Goal: Complete application form: Complete application form

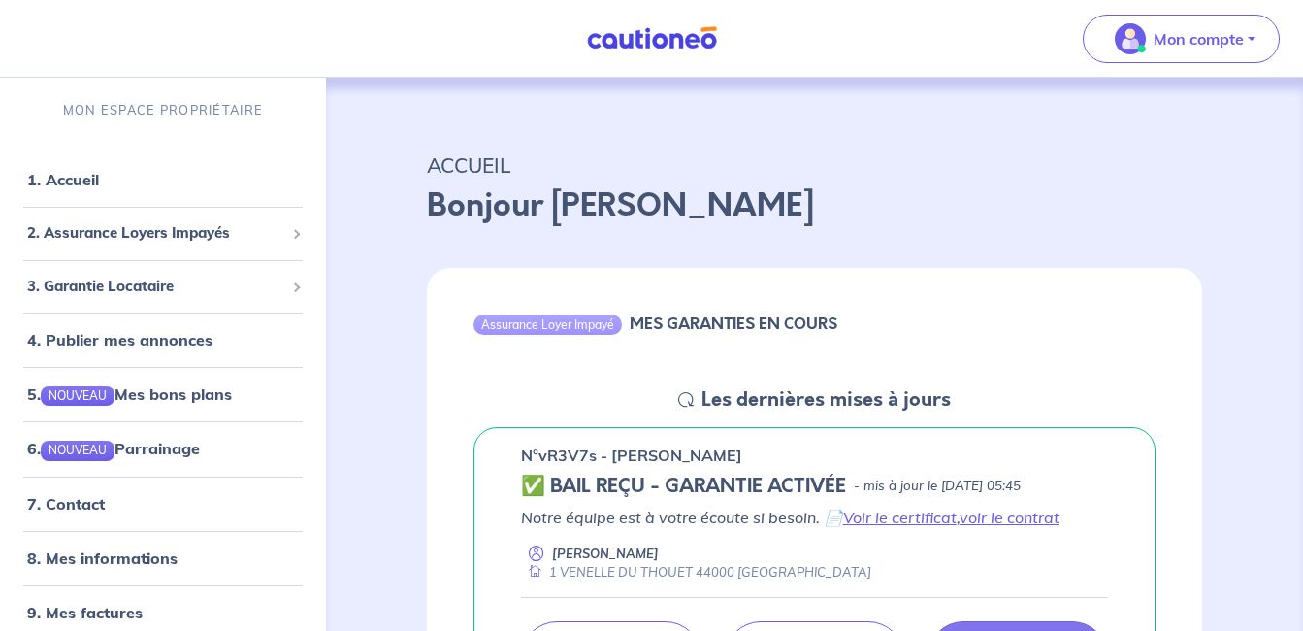
click at [1087, 153] on p "ACCUEIL" at bounding box center [814, 164] width 775 height 35
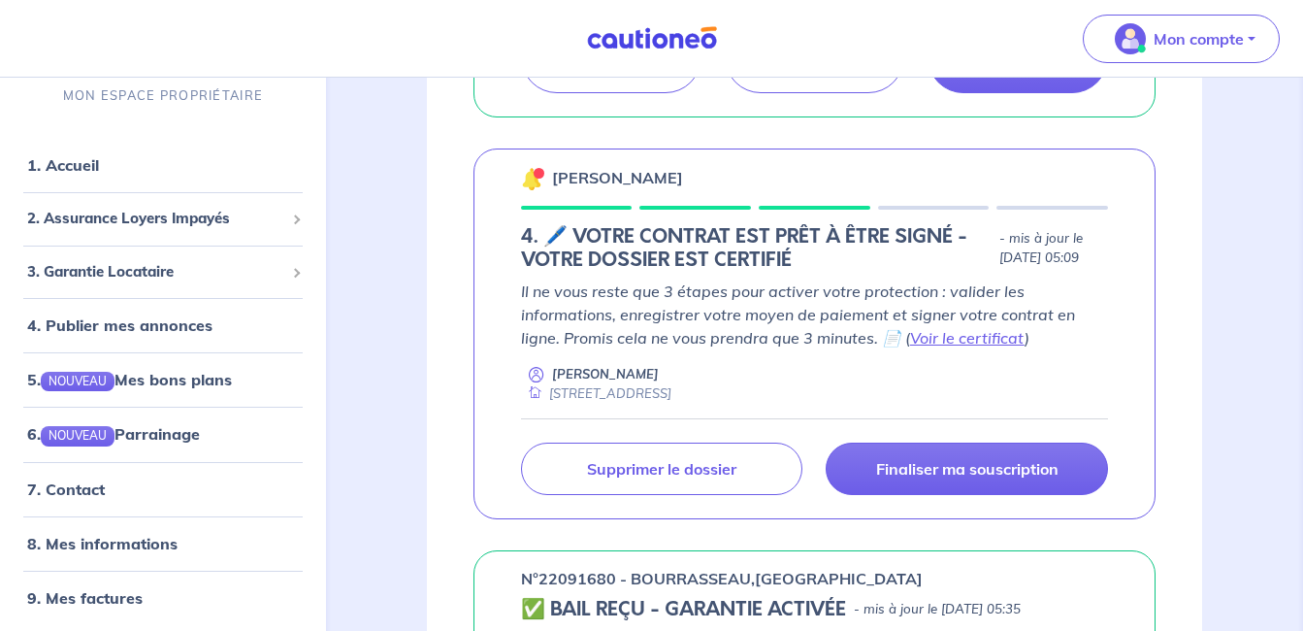
scroll to position [593, 0]
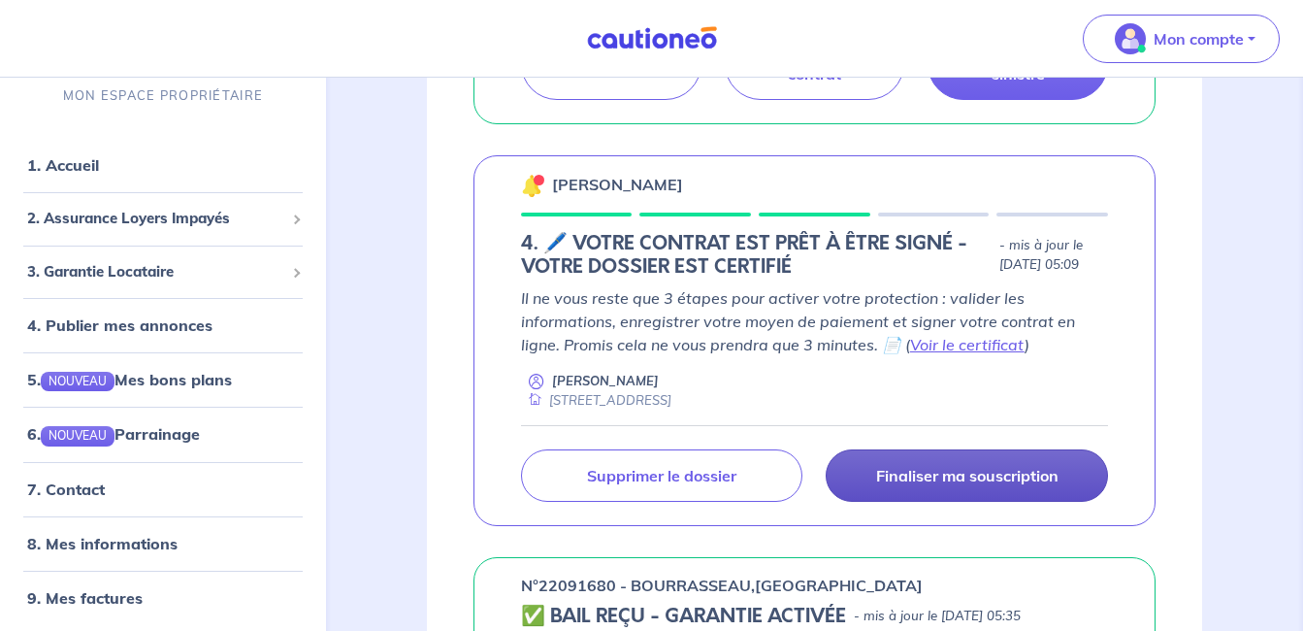
click at [996, 468] on p "Finaliser ma souscription" at bounding box center [967, 475] width 182 height 19
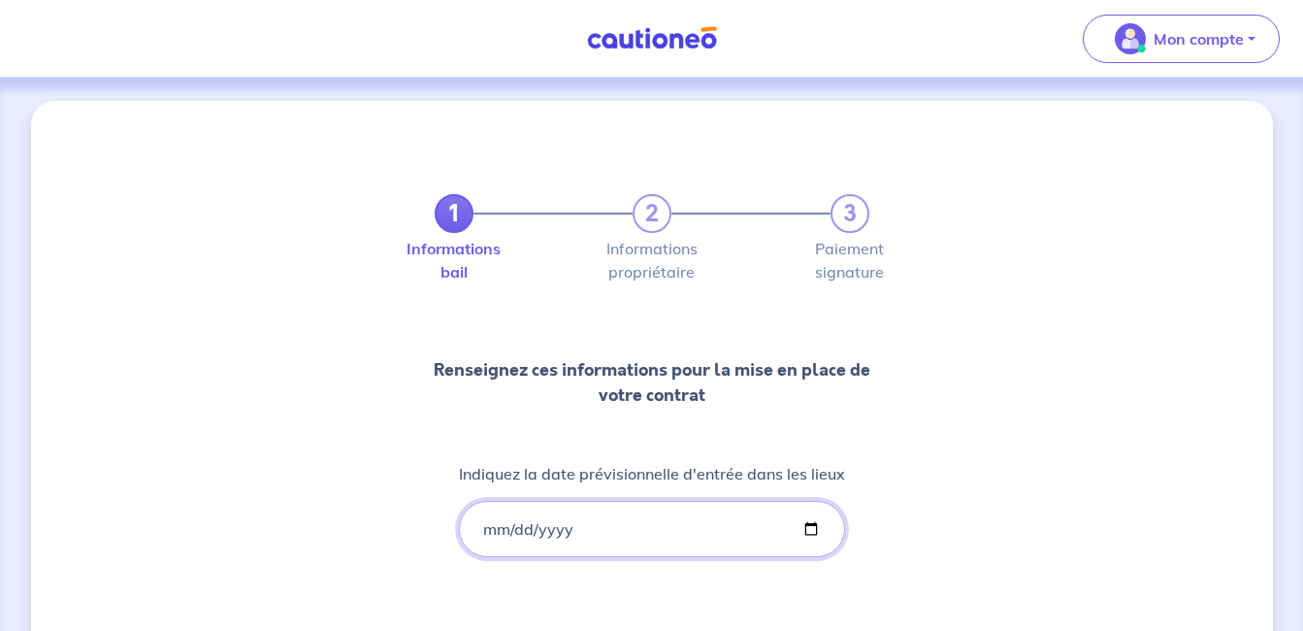
click at [640, 519] on input "Indiquez la date prévisionnelle d'entrée dans les lieux" at bounding box center [652, 529] width 386 height 56
type input "[DATE]"
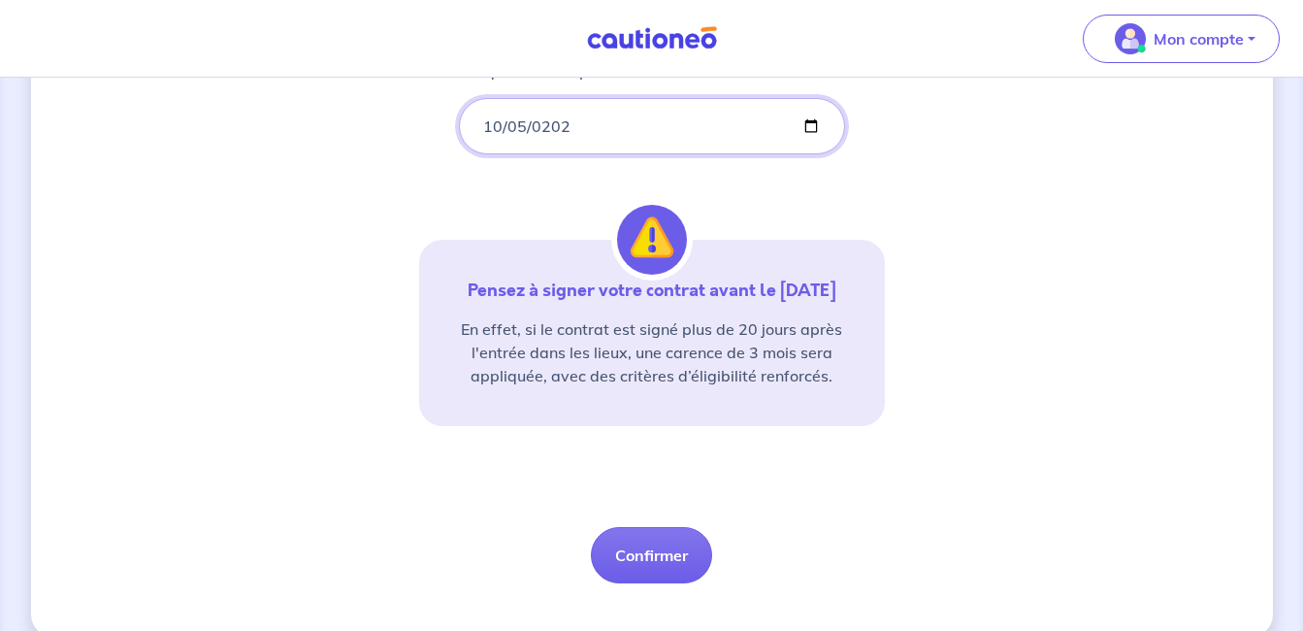
scroll to position [433, 0]
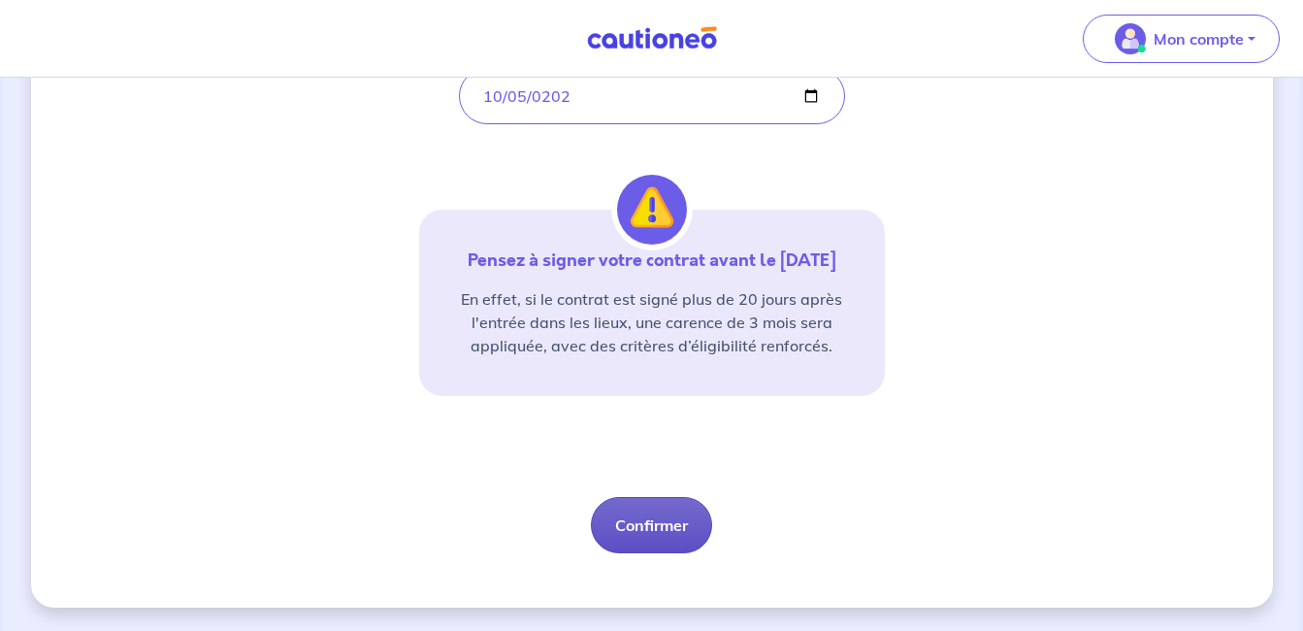
click at [648, 520] on button "Confirmer" at bounding box center [651, 525] width 121 height 56
select select "FR"
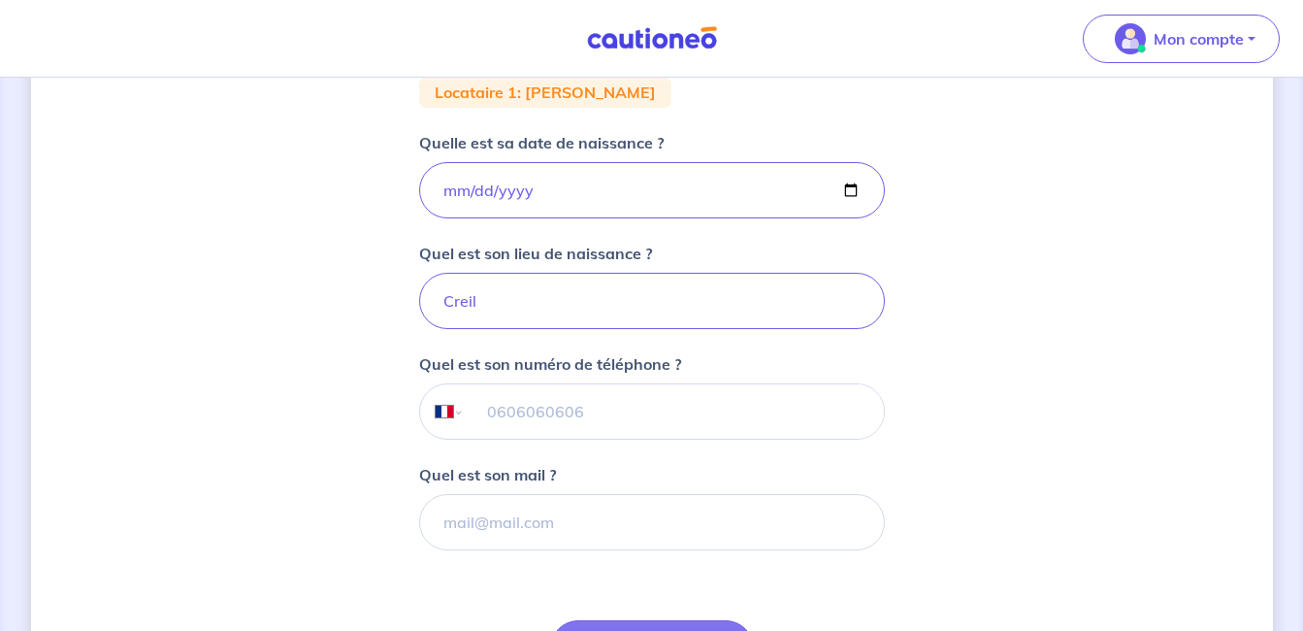
scroll to position [398, 0]
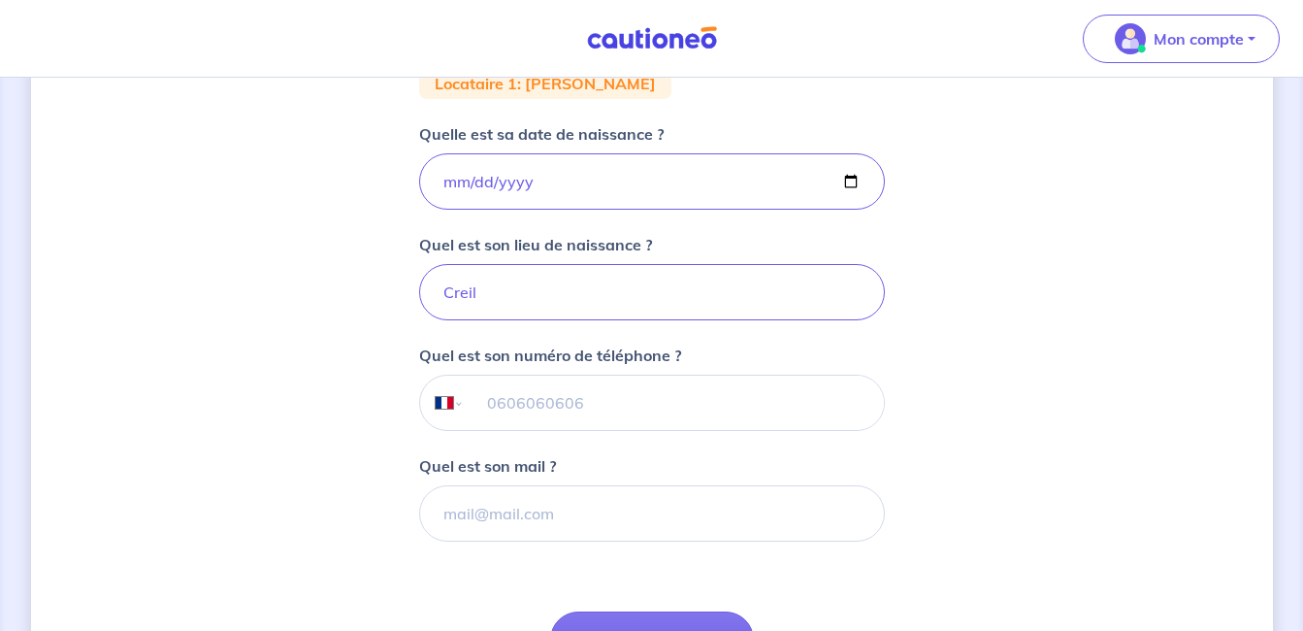
click at [808, 409] on input "tel" at bounding box center [673, 403] width 419 height 54
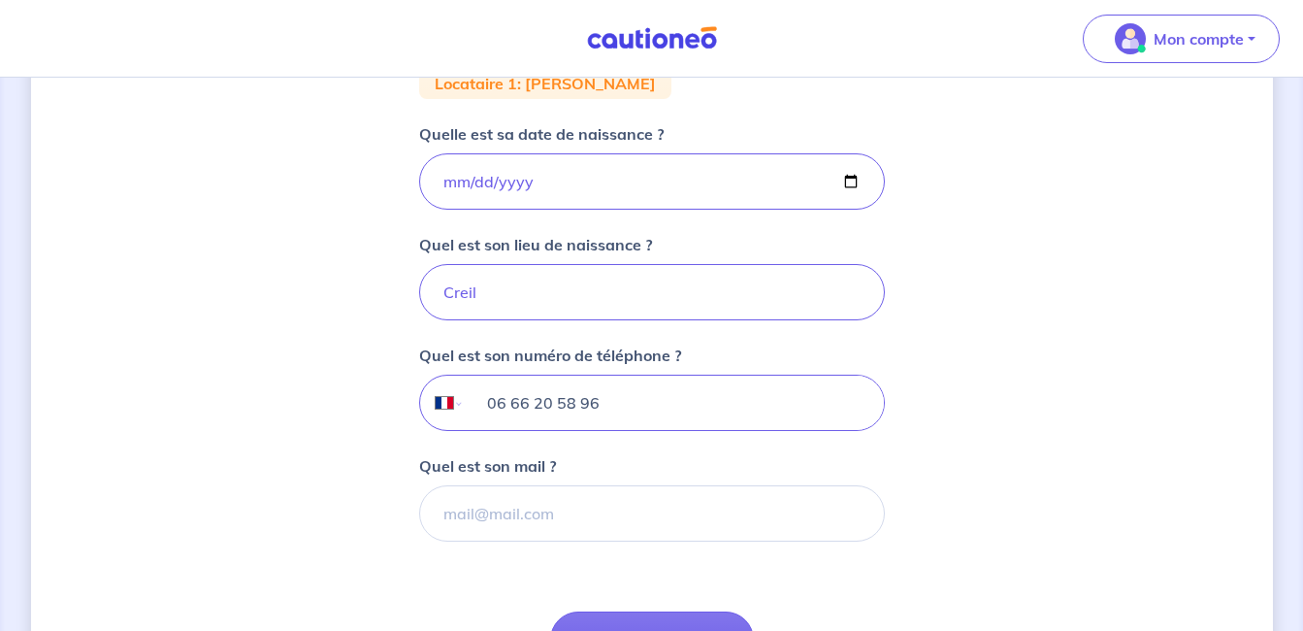
type input "06 66 20 58 96"
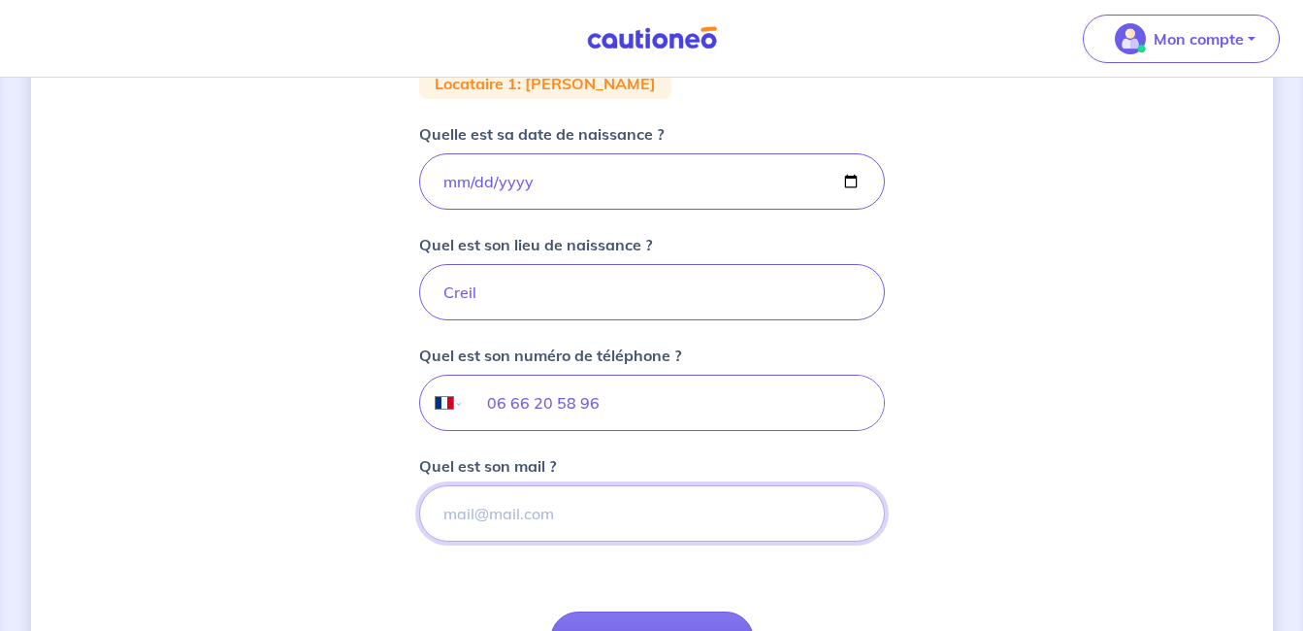
click at [708, 511] on input "Quel est son mail ?" at bounding box center [652, 513] width 466 height 56
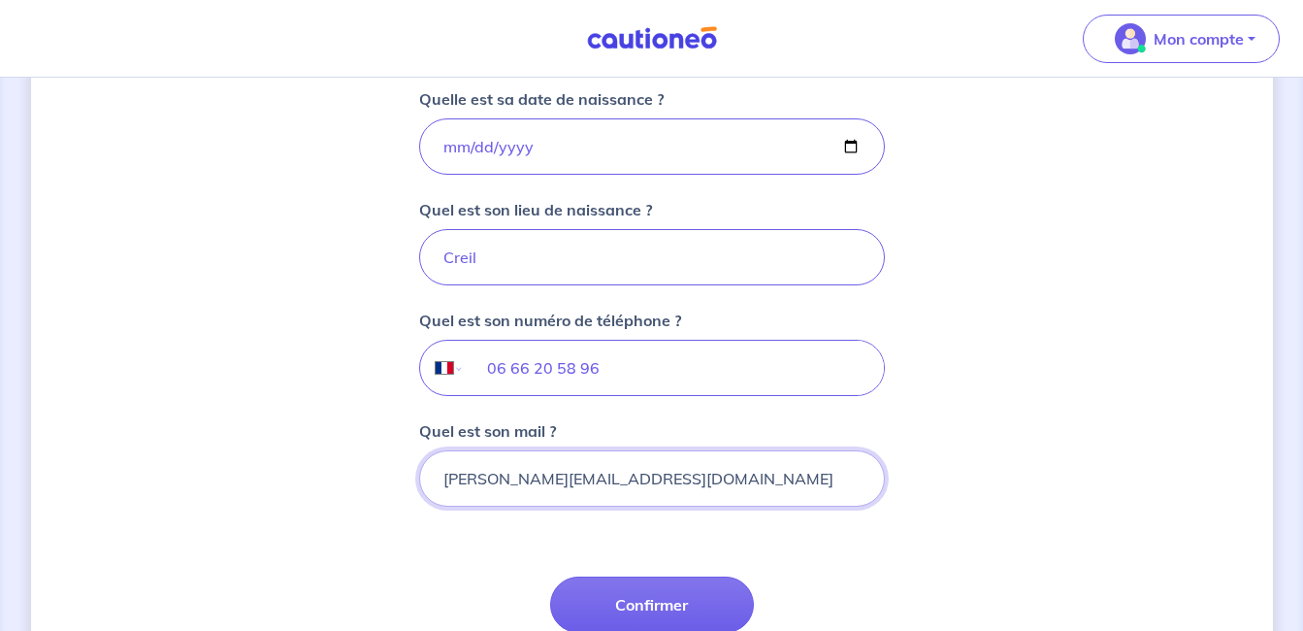
scroll to position [437, 0]
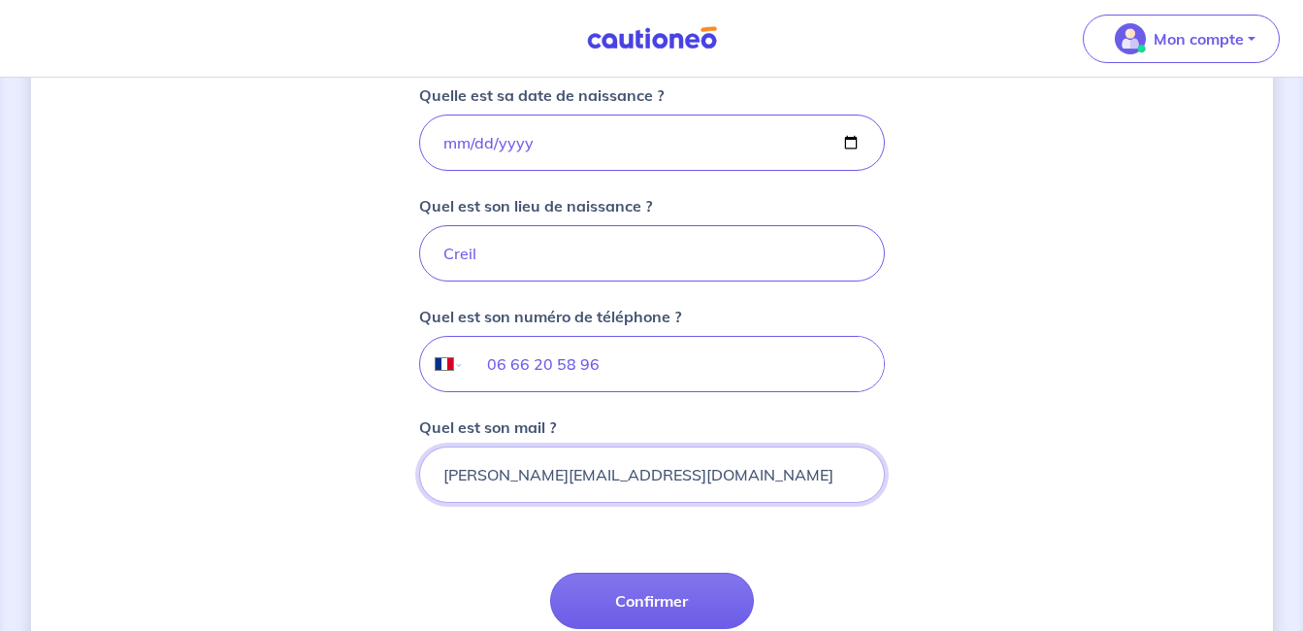
type input "[PERSON_NAME][EMAIL_ADDRESS][DOMAIN_NAME]"
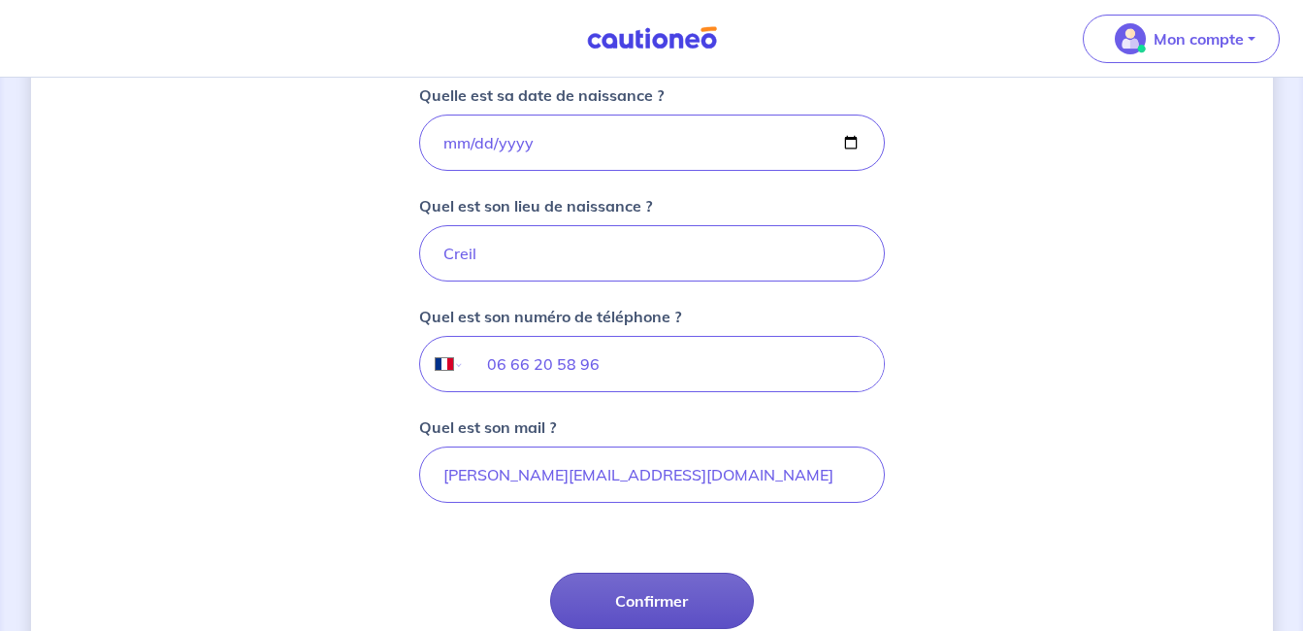
click at [595, 596] on button "Confirmer" at bounding box center [652, 600] width 204 height 56
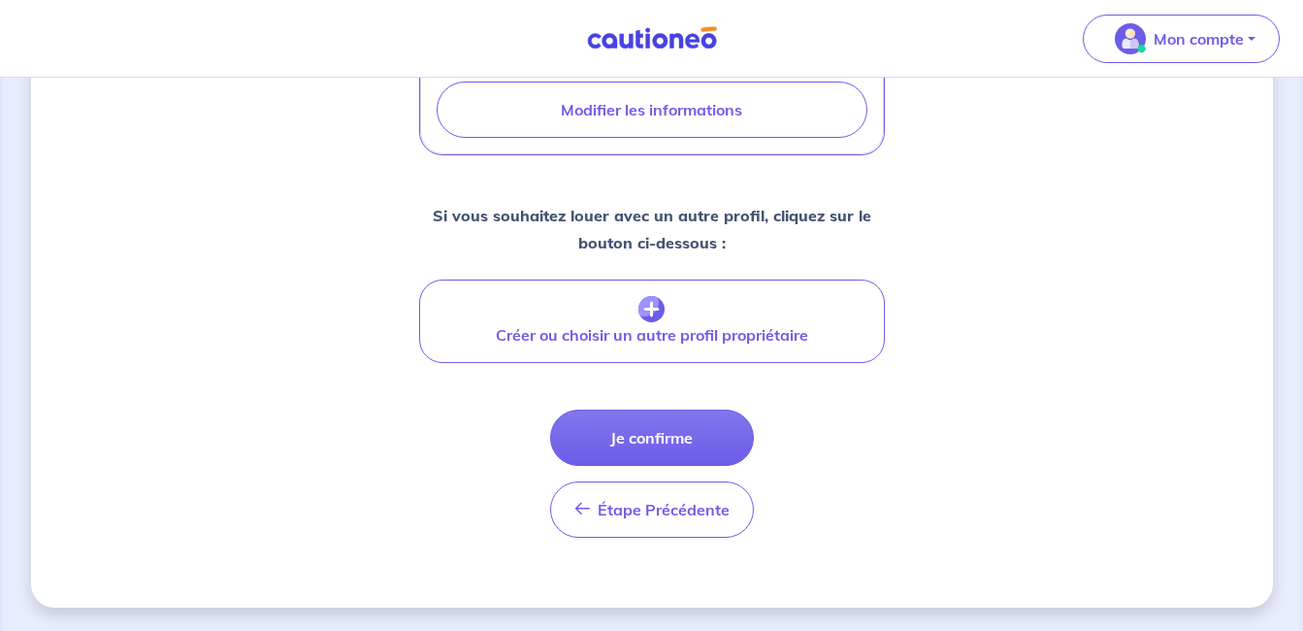
scroll to position [840, 0]
click at [729, 434] on button "Je confirme" at bounding box center [652, 437] width 204 height 56
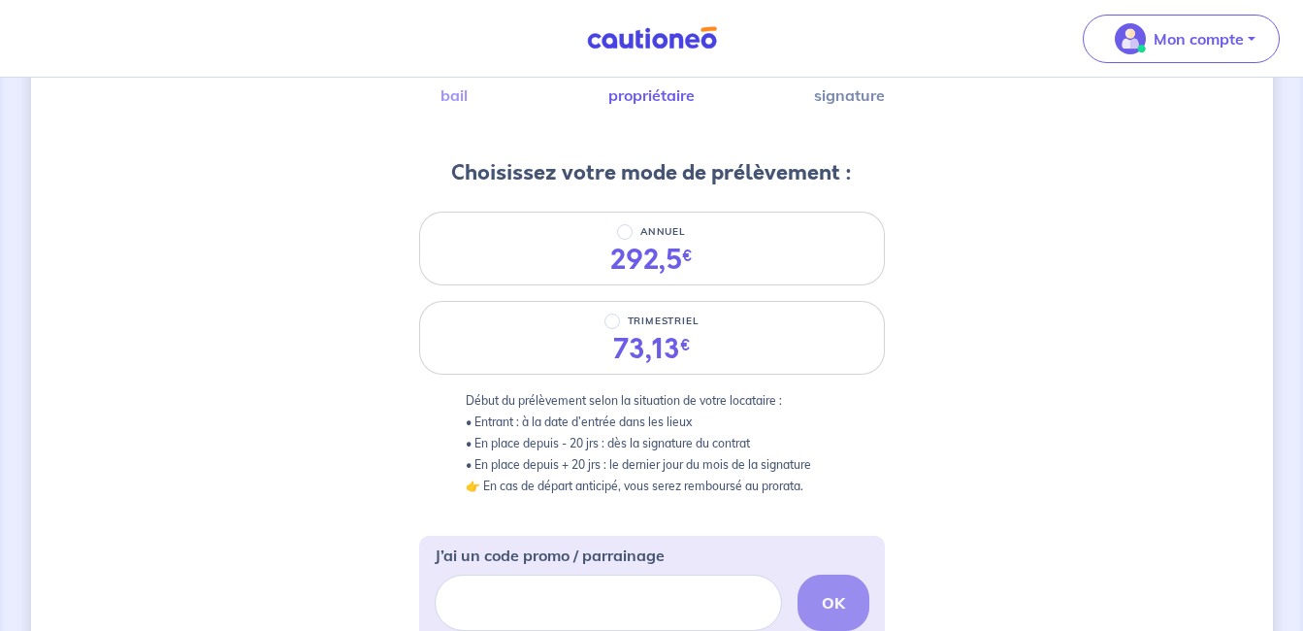
scroll to position [175, 0]
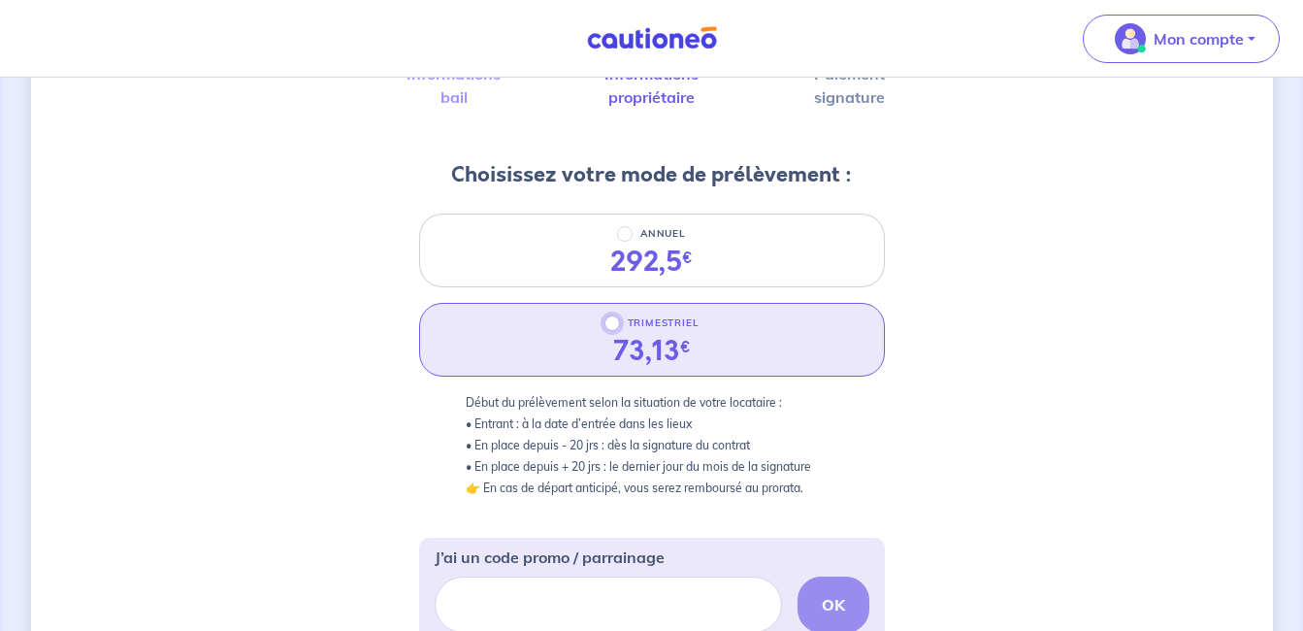
click at [616, 323] on input "TRIMESTRIEL" at bounding box center [612, 323] width 16 height 16
radio input "true"
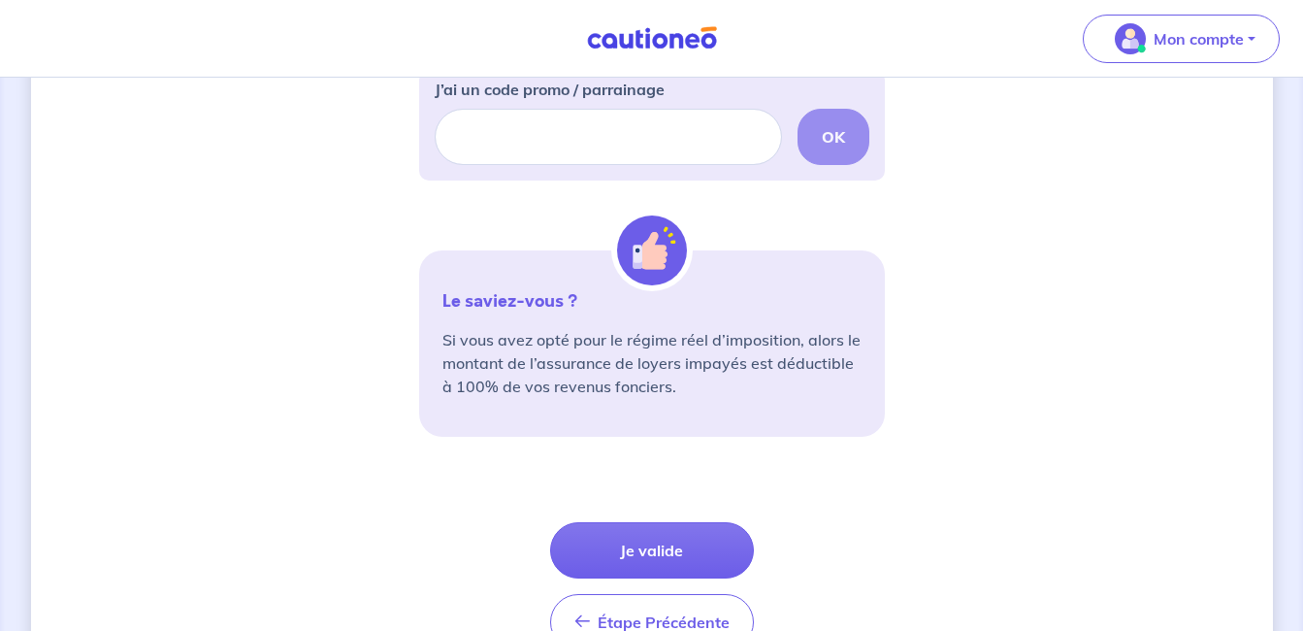
scroll to position [652, 0]
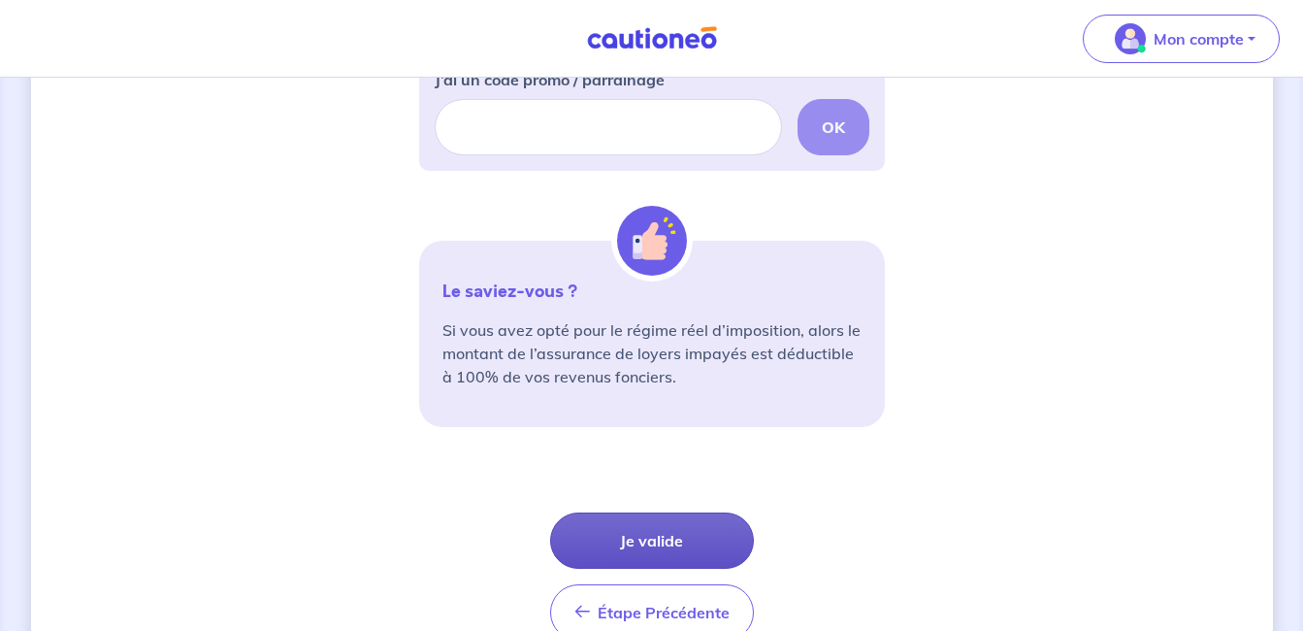
click at [648, 551] on button "Je valide" at bounding box center [652, 540] width 204 height 56
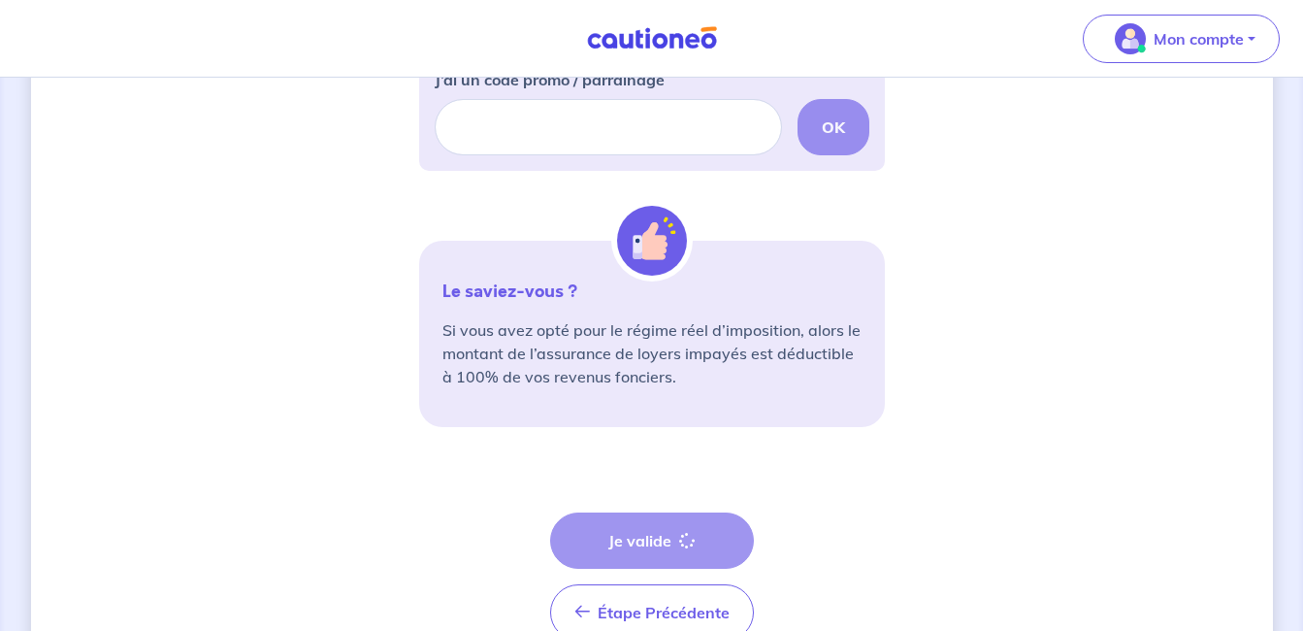
scroll to position [755, 0]
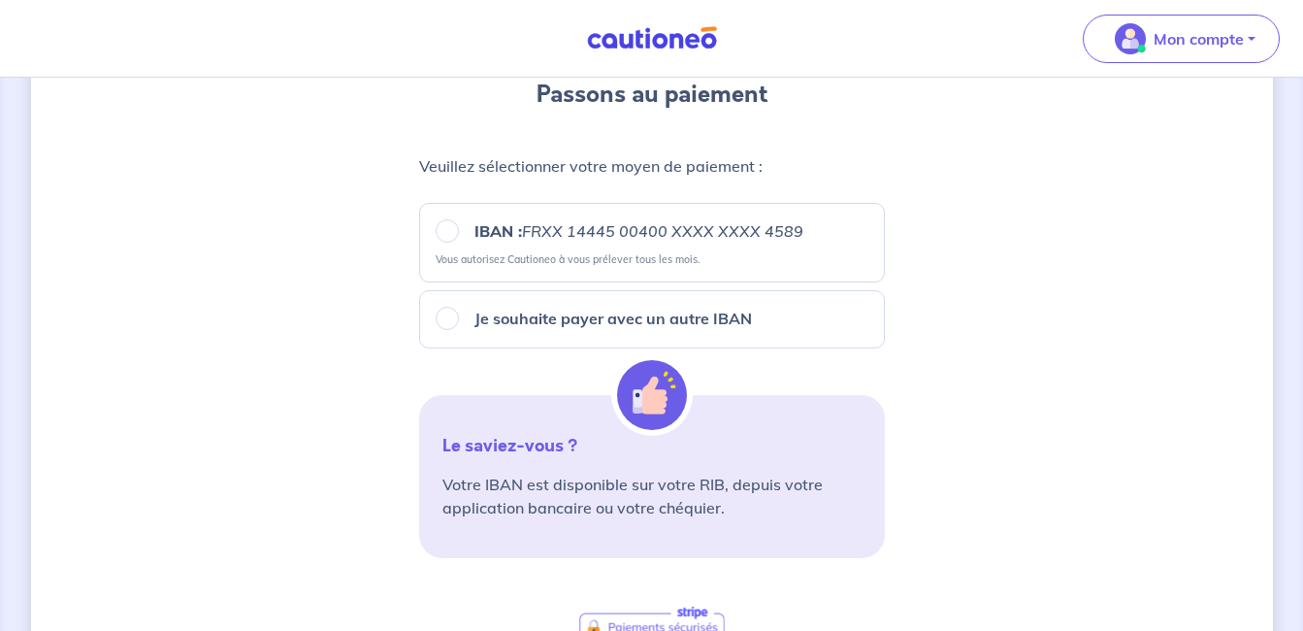
scroll to position [242, 0]
drag, startPoint x: 439, startPoint y: 239, endPoint x: 44, endPoint y: 634, distance: 558.5
click at [44, 630] on html "Mon compte Me déconnecter 3 Informations bail Informations propriétaire Paiemen…" at bounding box center [651, 422] width 1303 height 1328
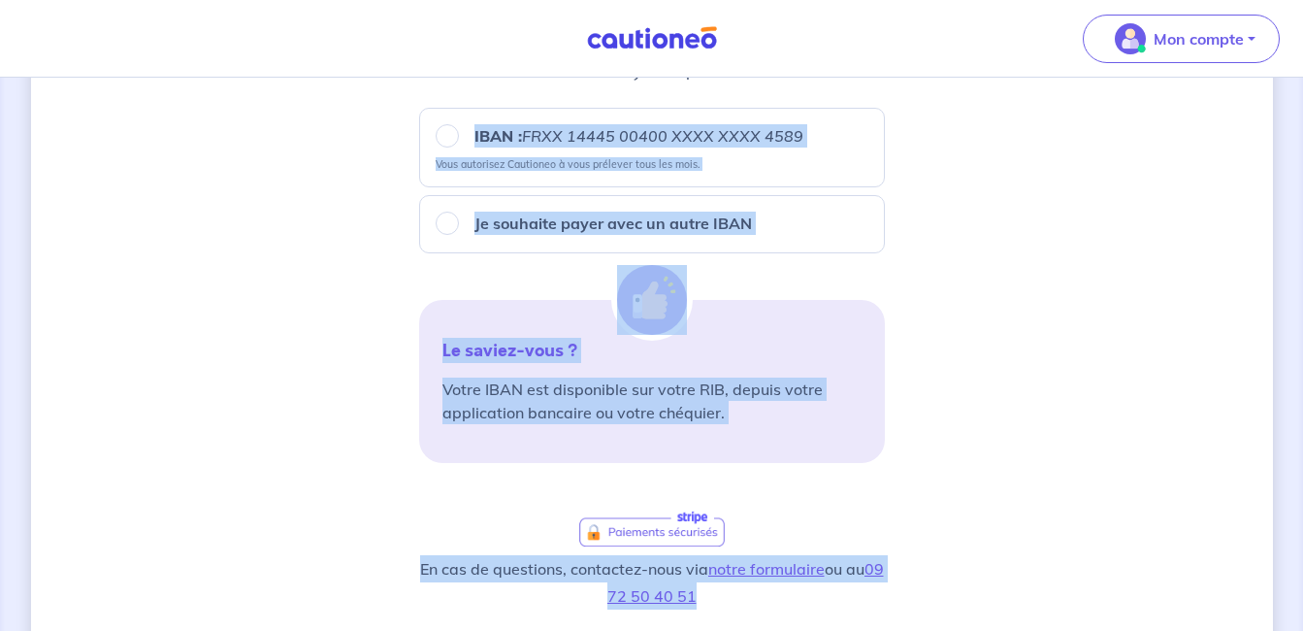
click at [446, 142] on input "IBAN : FRXX [FINANCIAL_ID] XXXX XXXX 4589" at bounding box center [447, 135] width 23 height 23
radio input "true"
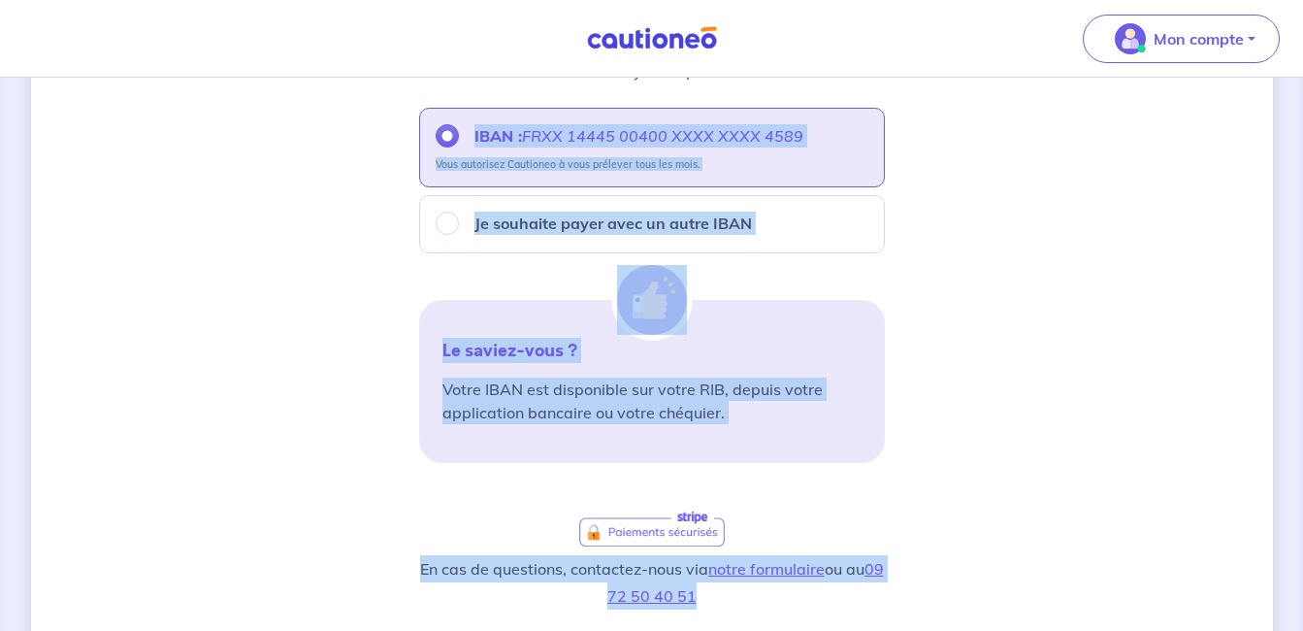
click at [1036, 175] on div "3 Informations bail Informations propriétaire Paiement signature Passons au pai…" at bounding box center [652, 368] width 1242 height 1204
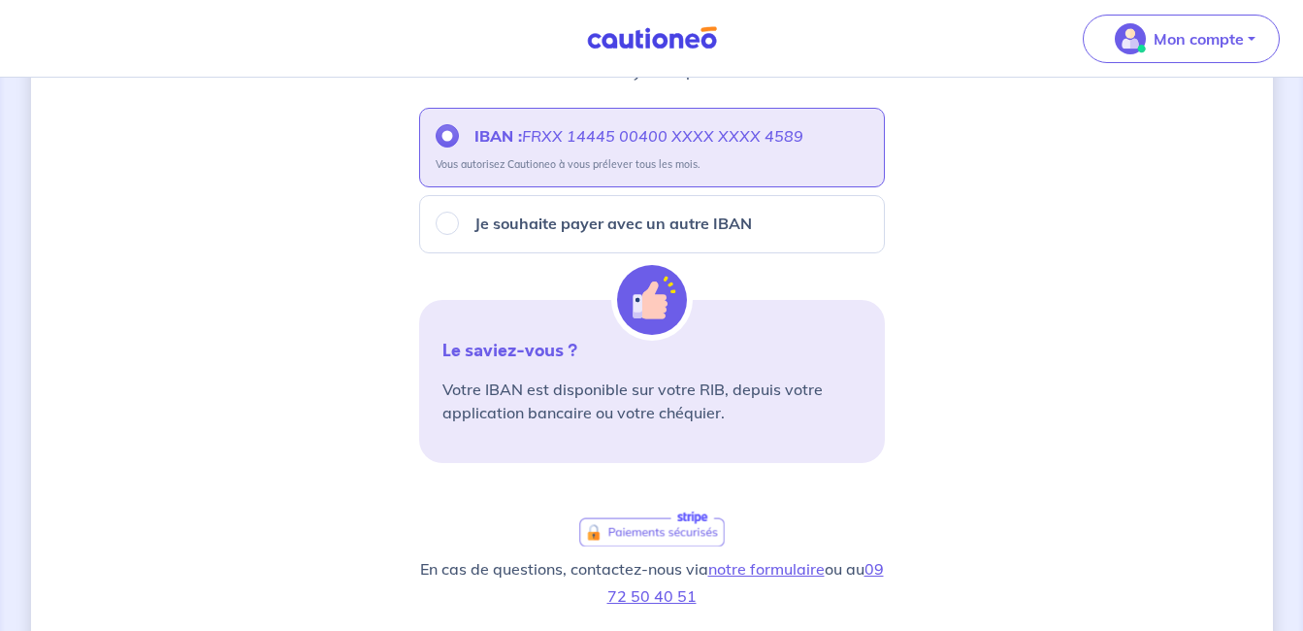
click at [464, 230] on label "Je souhaite payer avec un autre IBAN" at bounding box center [605, 223] width 293 height 23
click at [459, 230] on input "Je souhaite payer avec un autre IBAN" at bounding box center [447, 223] width 23 height 23
radio input "true"
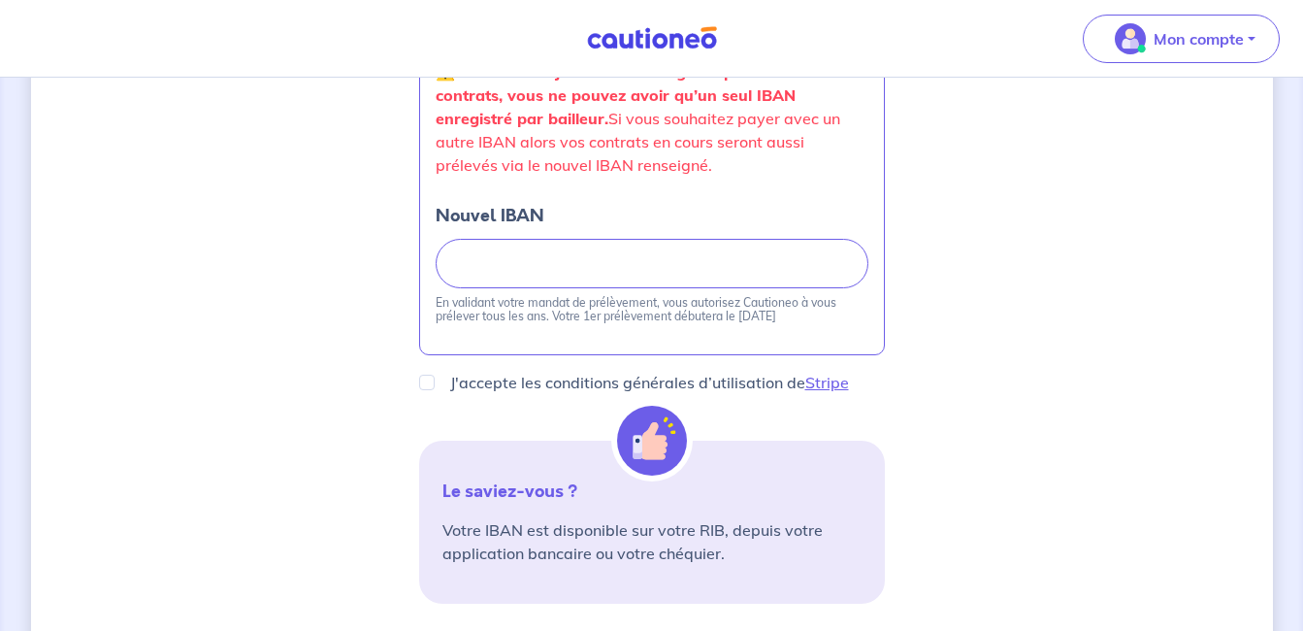
scroll to position [594, 0]
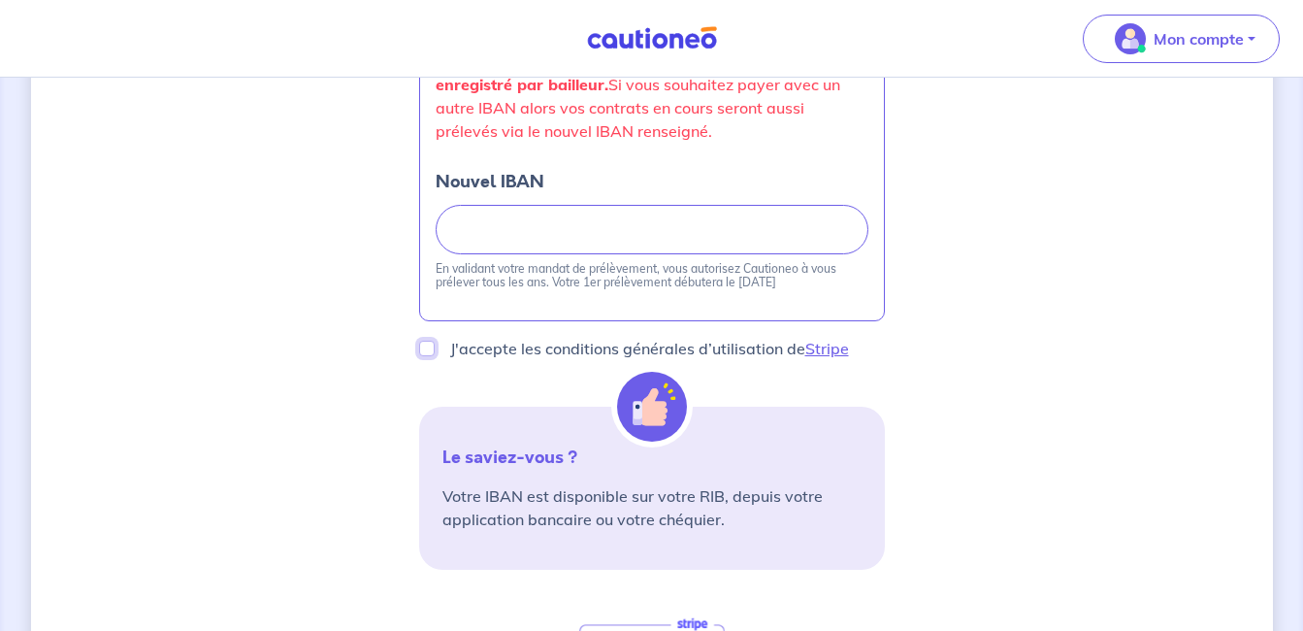
click at [430, 350] on input "J'accepte les conditions générales d’utilisation de Stripe" at bounding box center [427, 349] width 16 height 16
checkbox input "true"
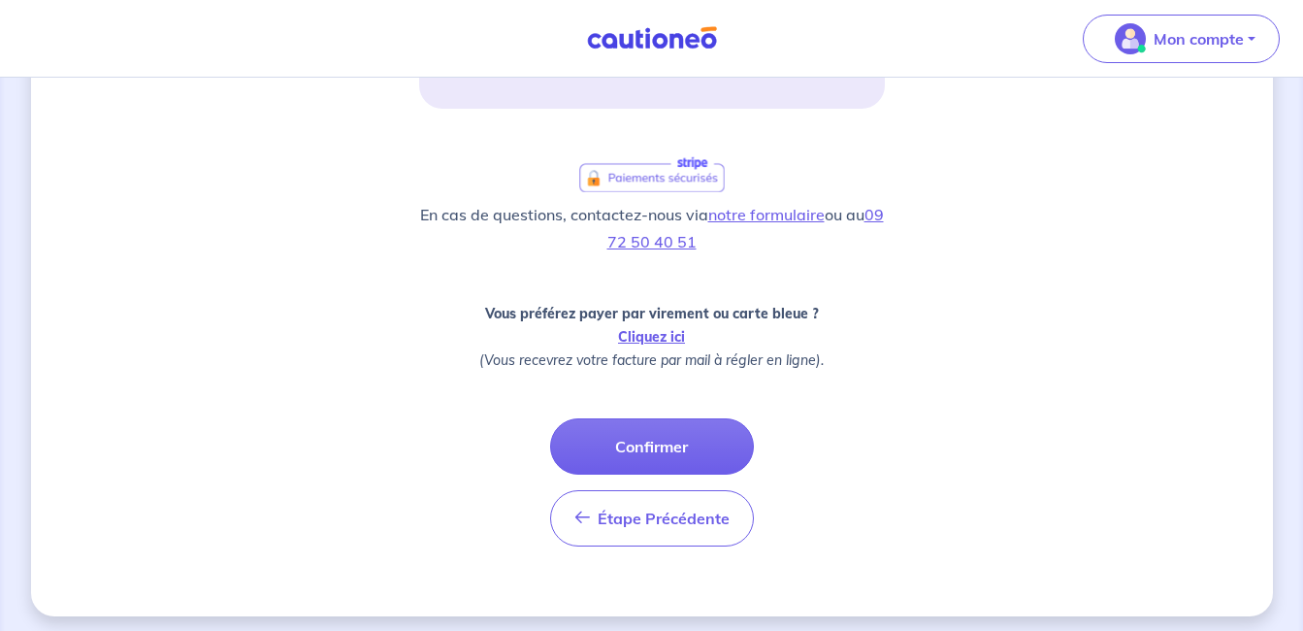
scroll to position [1063, 0]
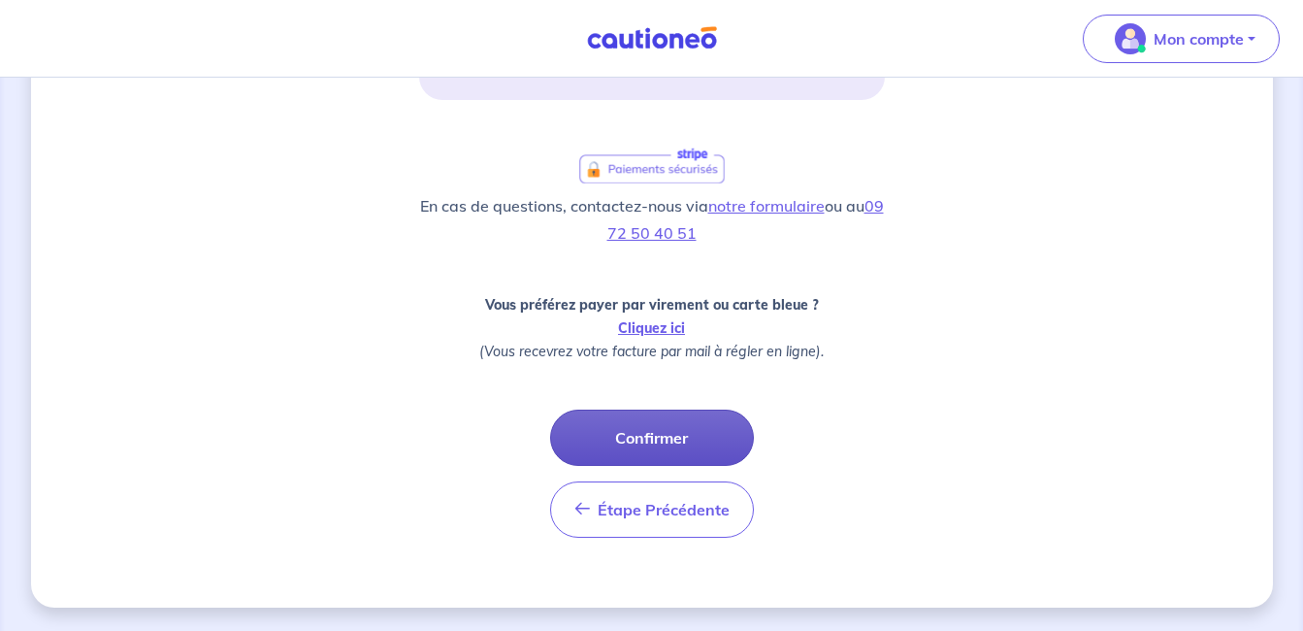
click at [625, 432] on button "Confirmer" at bounding box center [652, 437] width 204 height 56
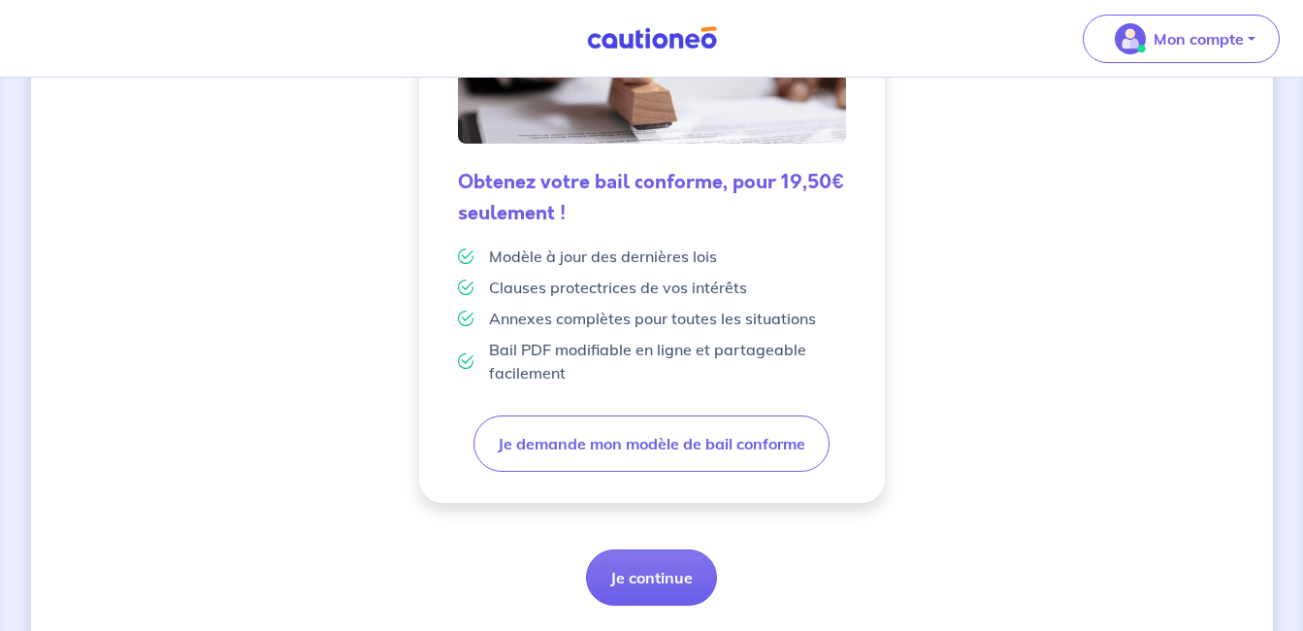
scroll to position [588, 0]
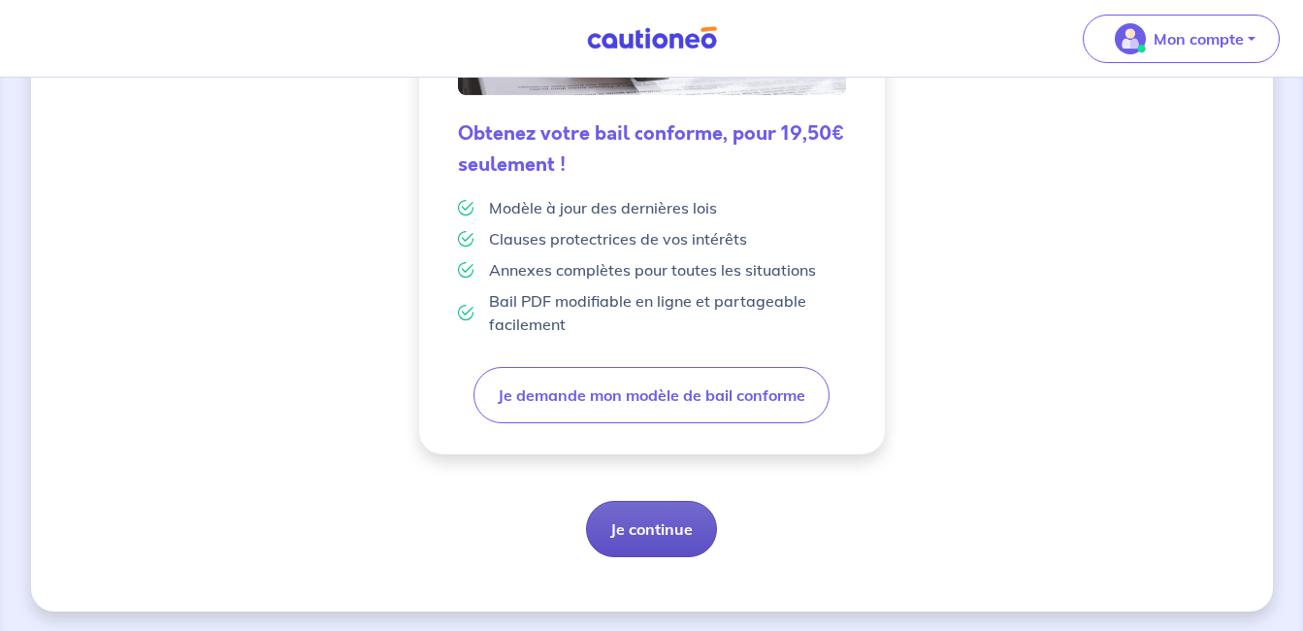
click at [675, 539] on button "Je continue" at bounding box center [651, 529] width 131 height 56
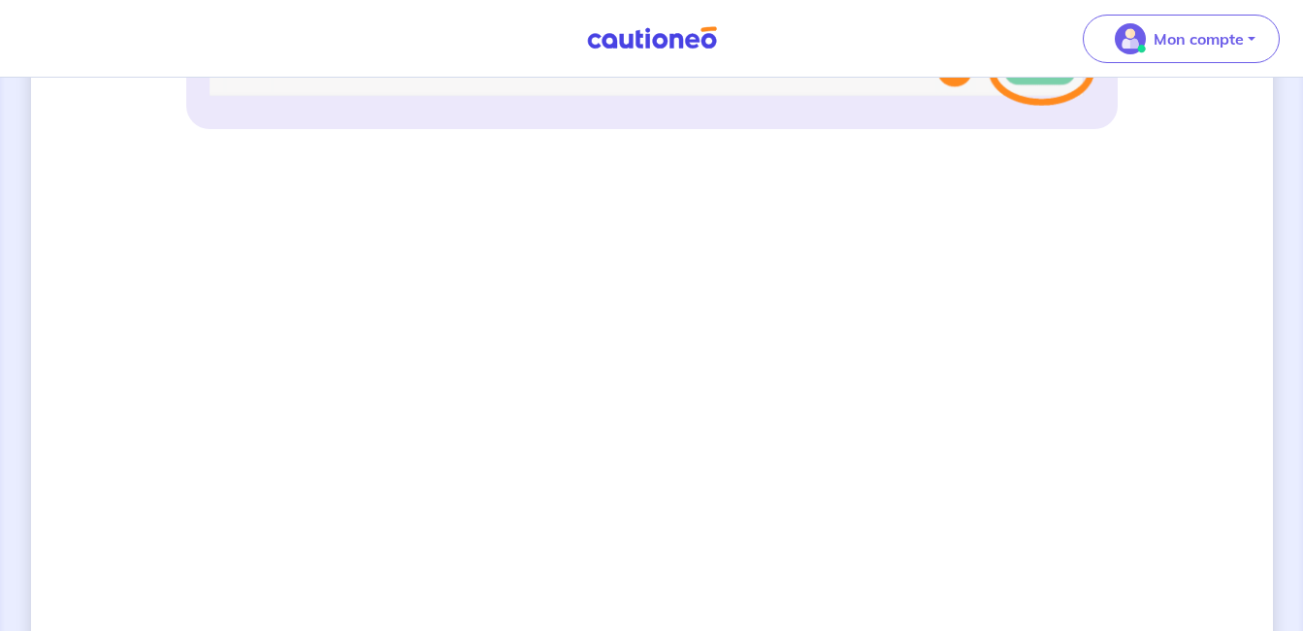
scroll to position [1227, 0]
click at [1297, 297] on div "3 Informations bail Informations propriétaire Paiement signature Signature de v…" at bounding box center [651, 26] width 1303 height 2352
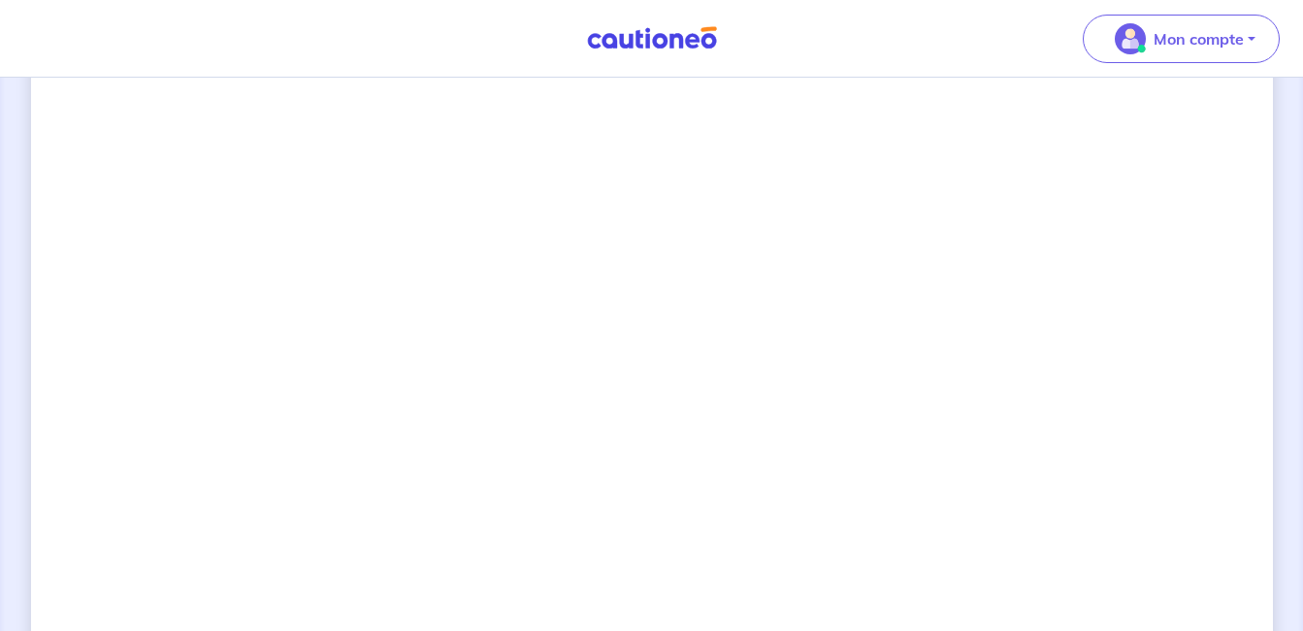
scroll to position [1356, 0]
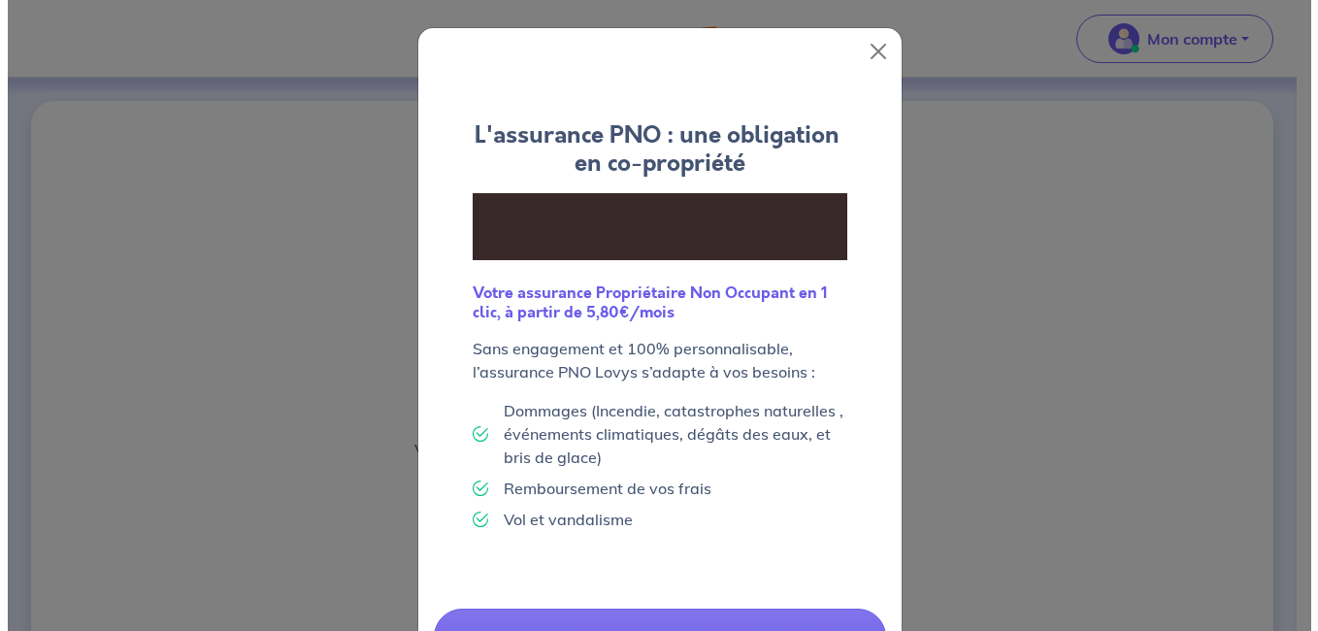
scroll to position [12, 0]
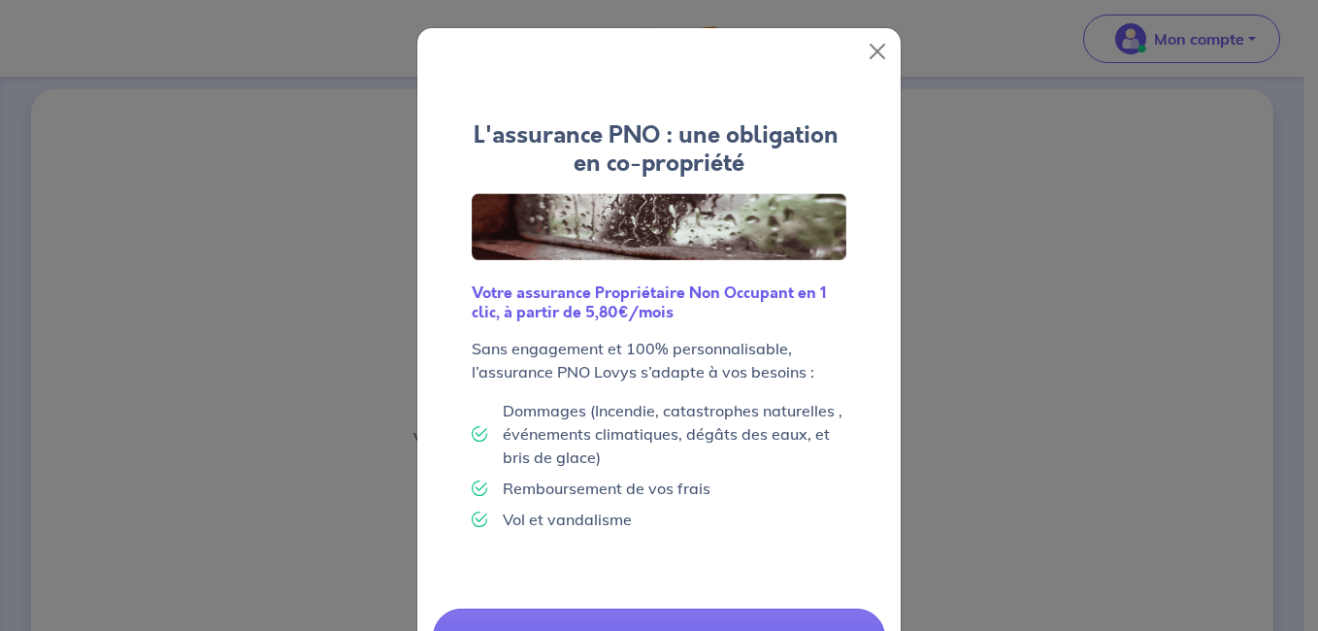
drag, startPoint x: 1314, startPoint y: 132, endPoint x: 1314, endPoint y: 146, distance: 13.6
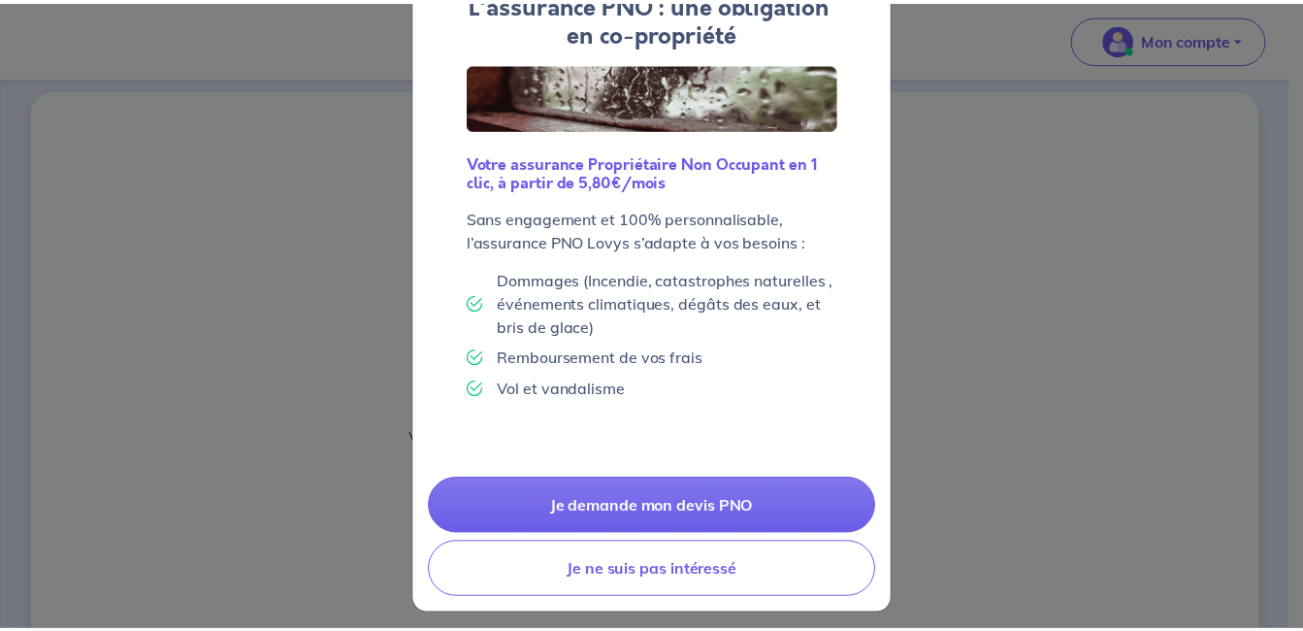
scroll to position [142, 0]
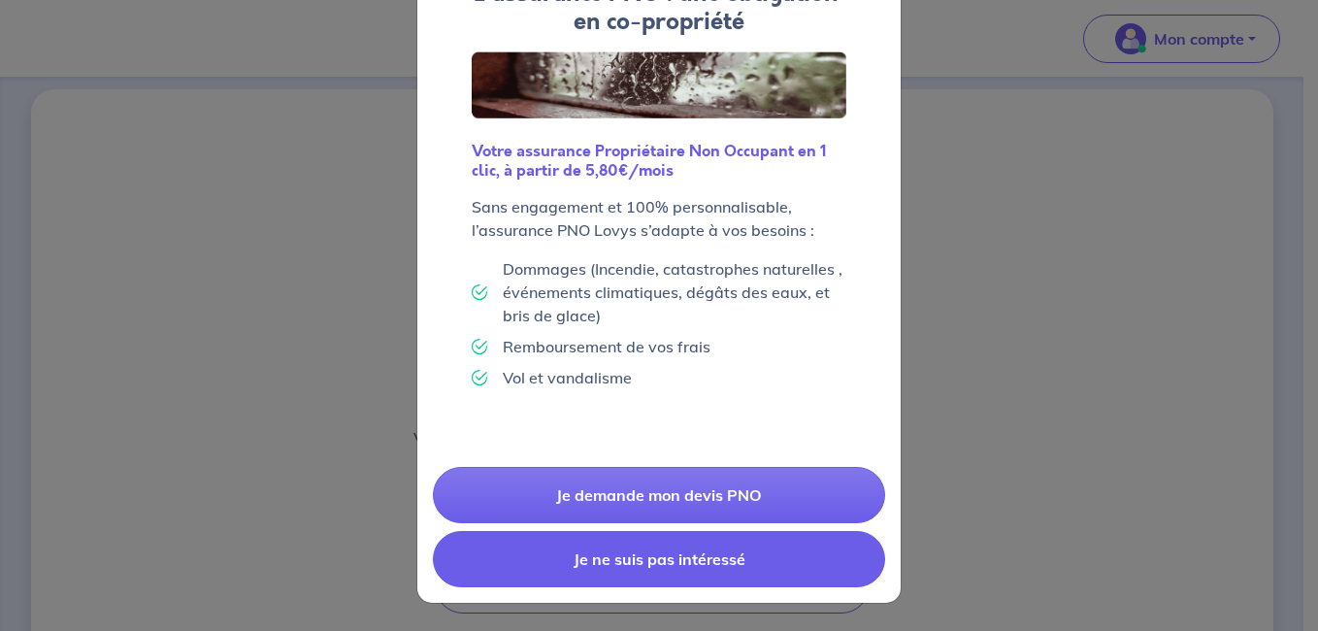
click at [637, 555] on button "Je ne suis pas intéressé" at bounding box center [659, 559] width 452 height 56
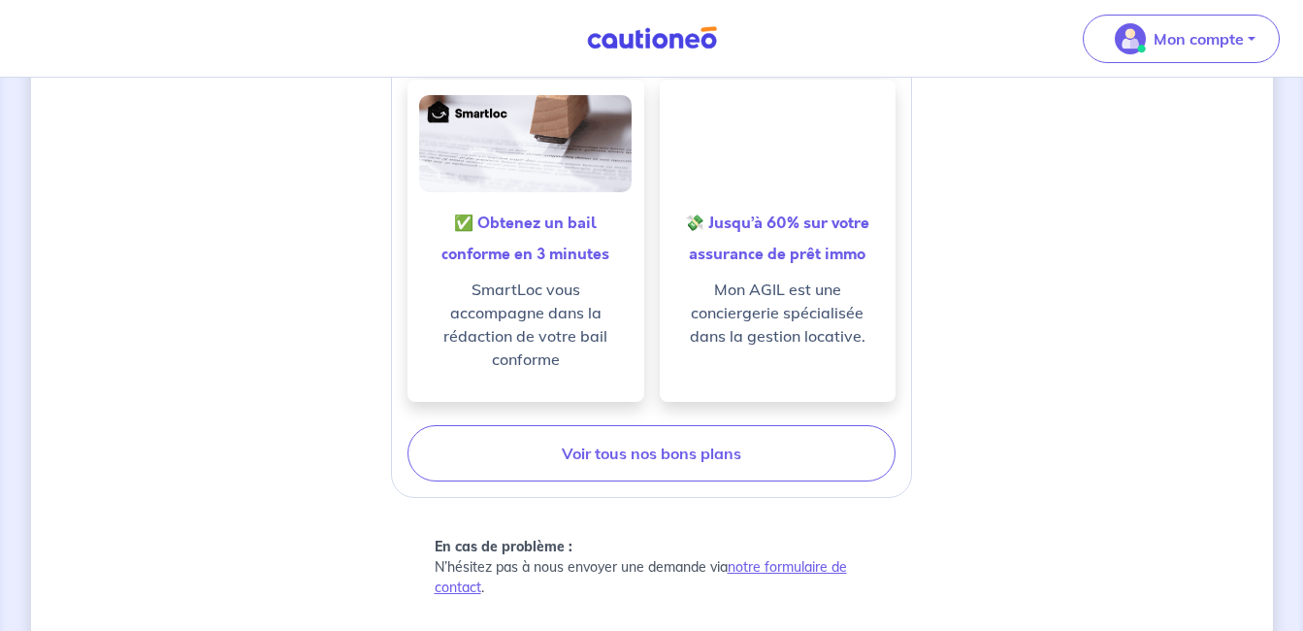
scroll to position [1092, 0]
